Goal: Task Accomplishment & Management: Manage account settings

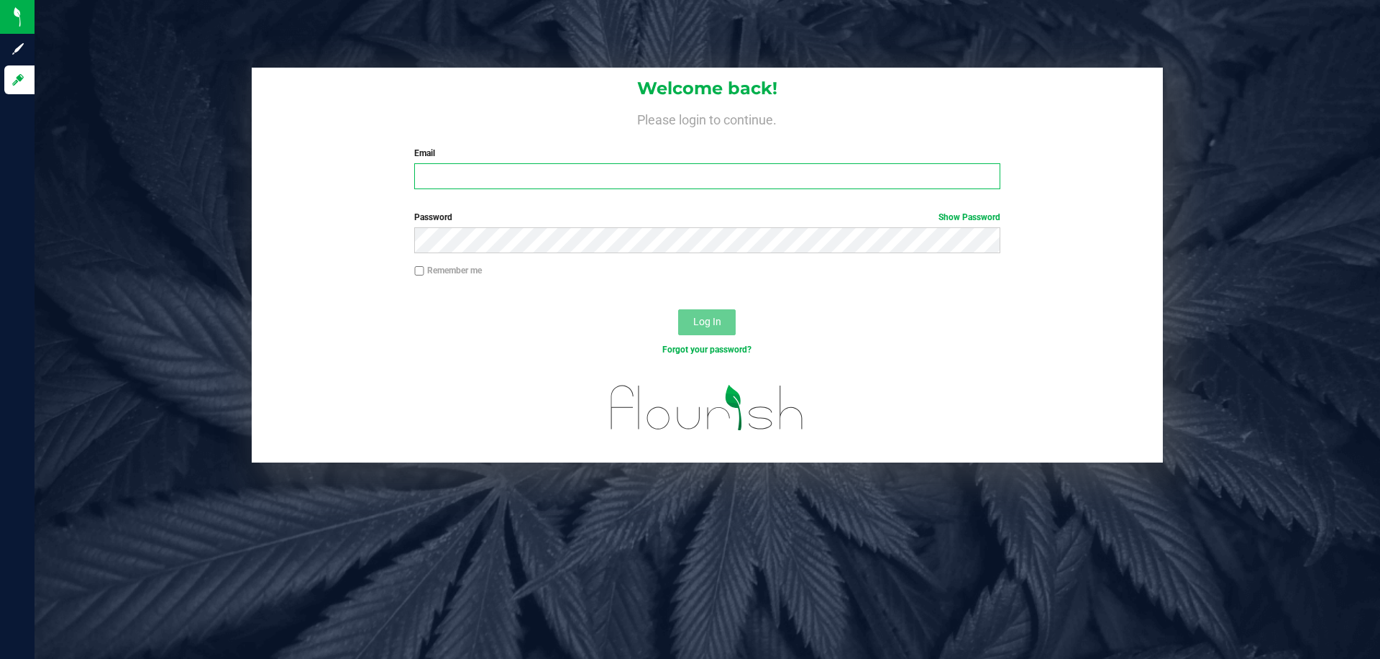
click at [930, 184] on input "Email" at bounding box center [707, 176] width 586 height 26
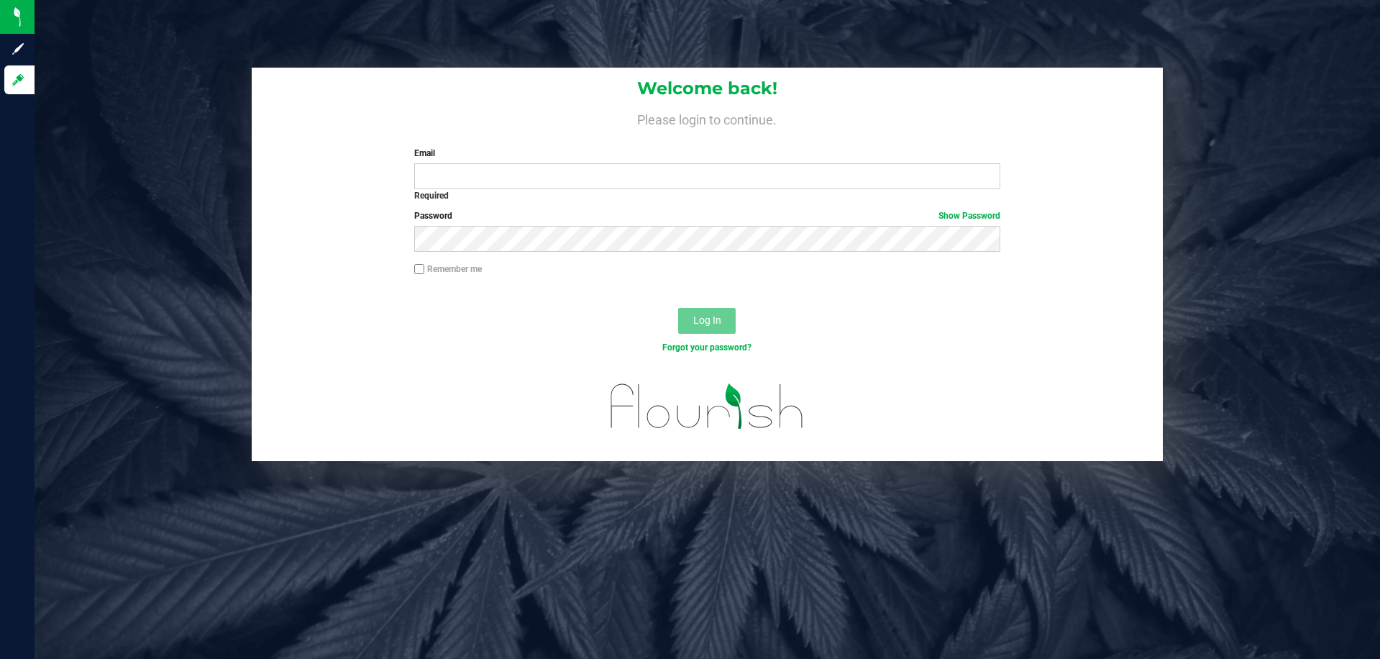
click at [722, 86] on h1 "Welcome back!" at bounding box center [707, 88] width 911 height 19
click at [727, 86] on h1 "Welcome back!" at bounding box center [707, 88] width 911 height 19
